Goal: Task Accomplishment & Management: Use online tool/utility

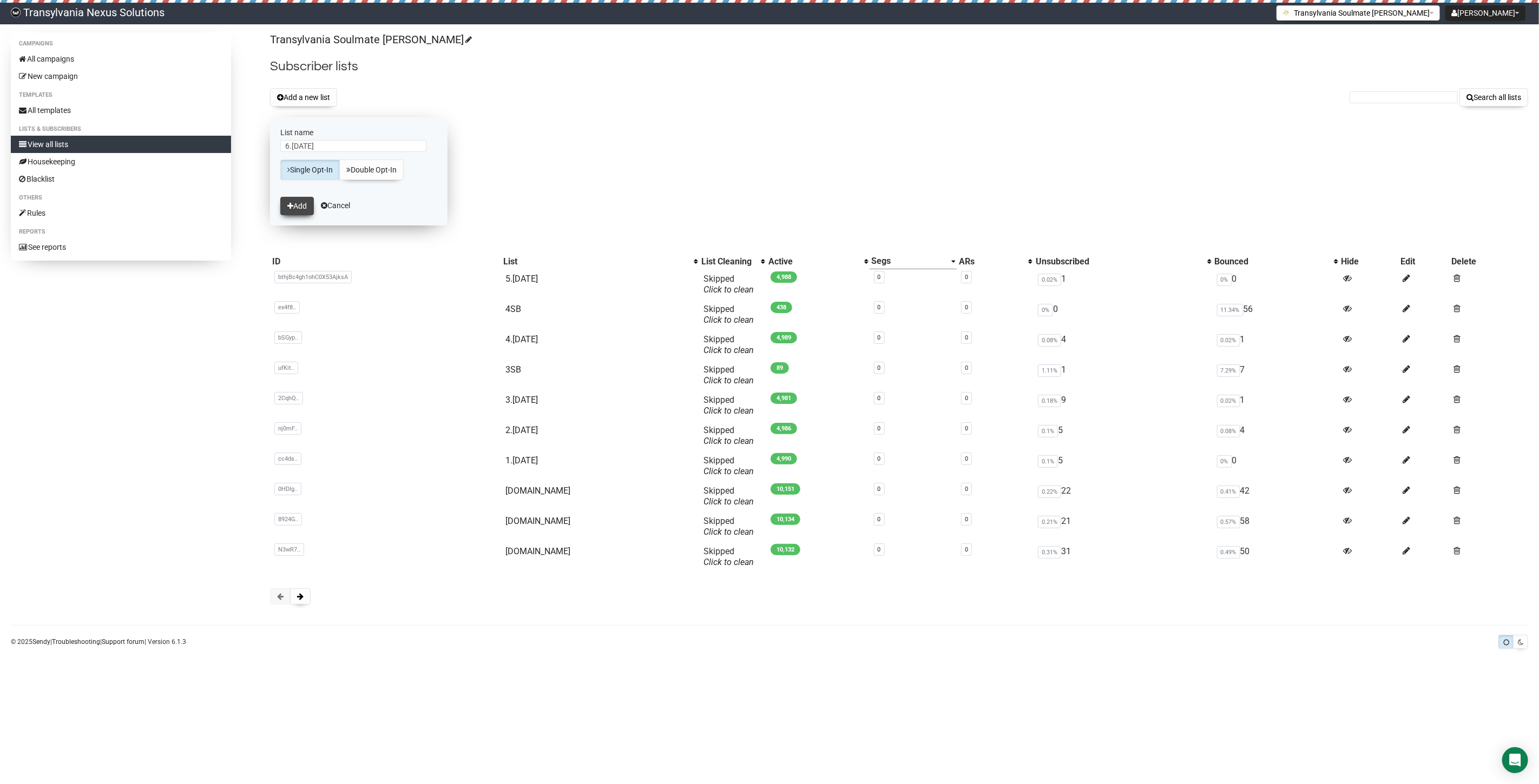
type input "6.[DATE]"
click at [306, 208] on button "Add" at bounding box center [297, 206] width 33 height 19
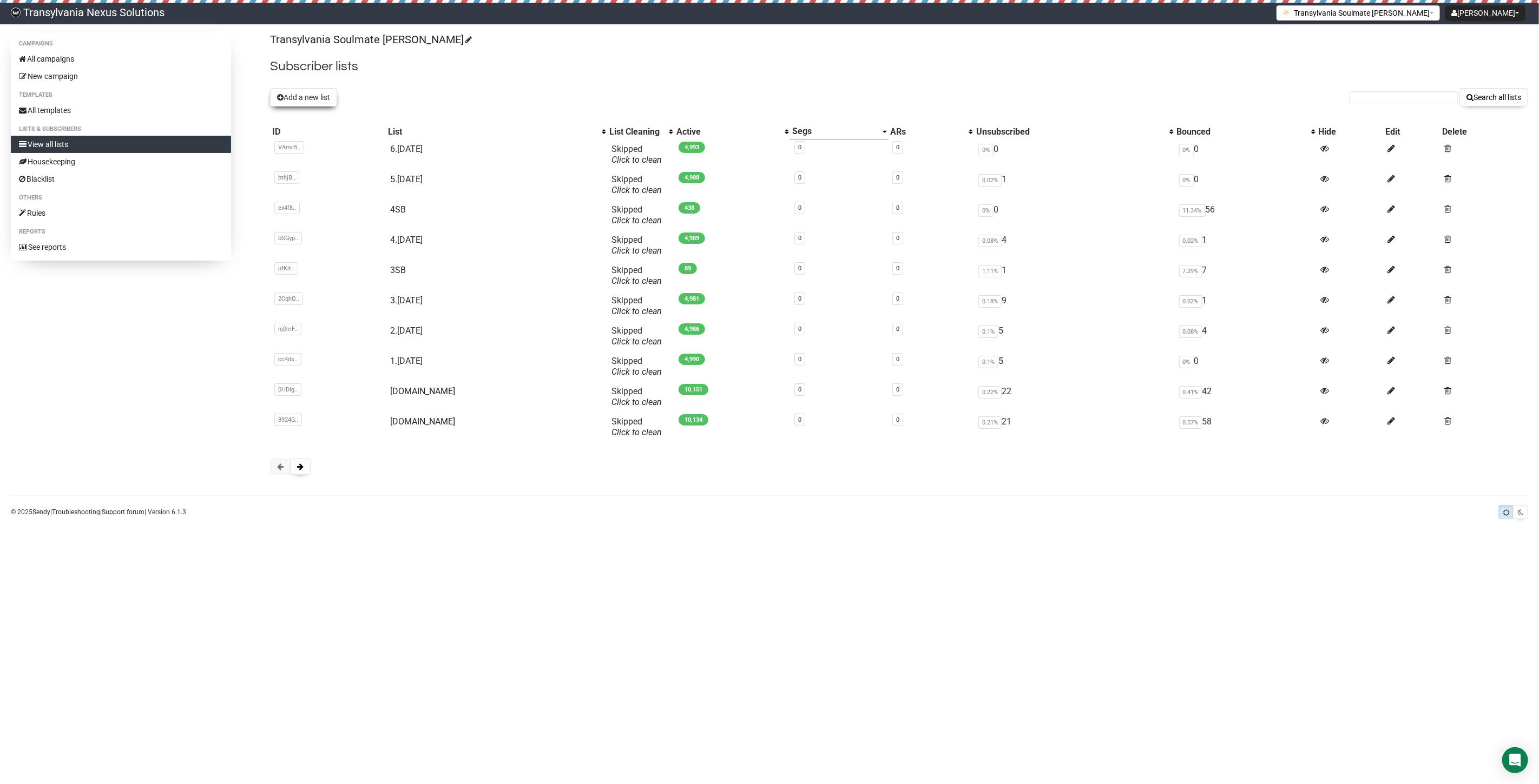
click at [288, 100] on button "Add a new list" at bounding box center [303, 97] width 67 height 19
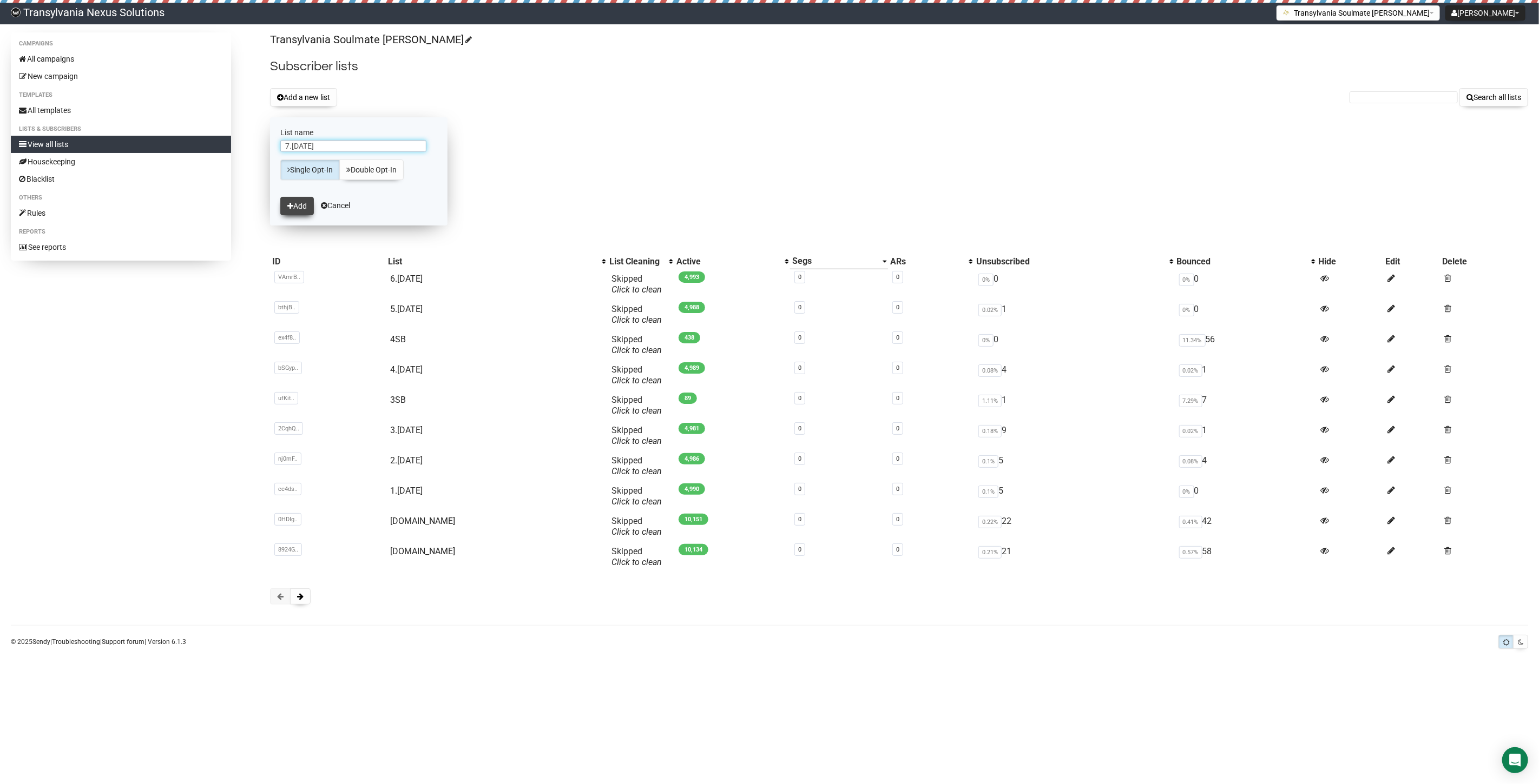
type input "7.[DATE]"
click at [296, 206] on button "Add" at bounding box center [297, 206] width 33 height 19
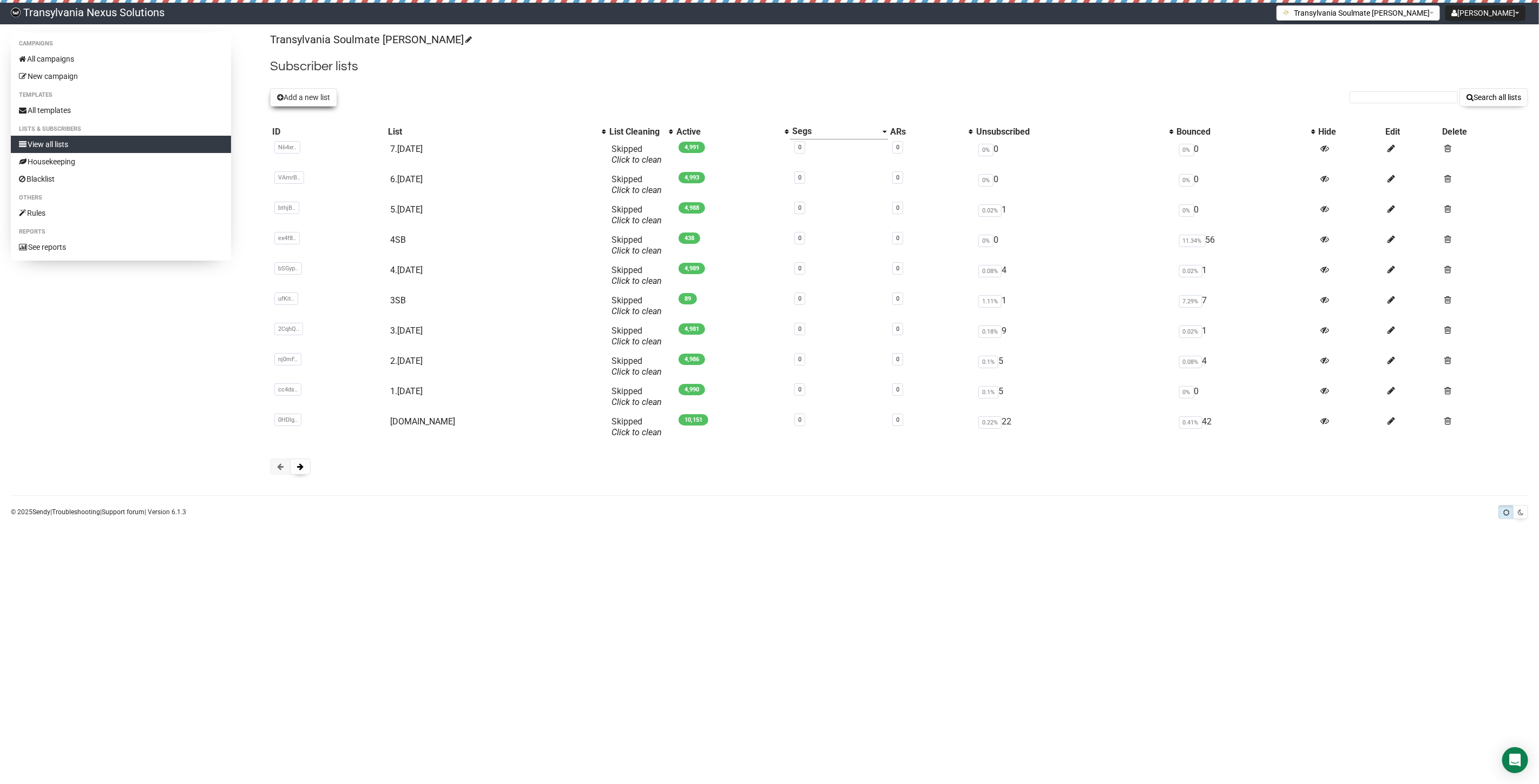
click at [302, 96] on button "Add a new list" at bounding box center [303, 97] width 67 height 19
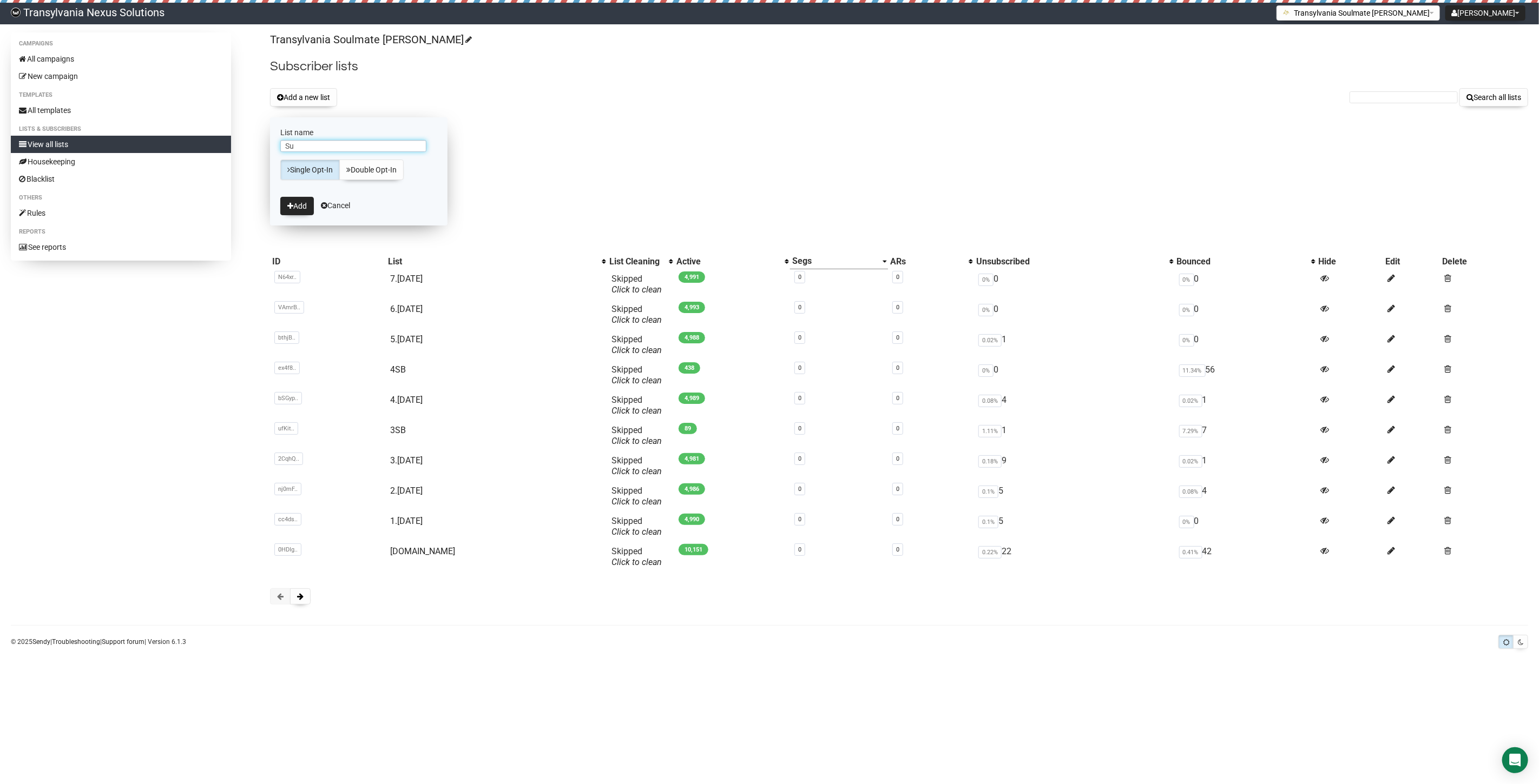
type input "S"
type input "8.[DATE]"
click at [290, 210] on icon "submit" at bounding box center [290, 206] width 6 height 8
